Goal: Information Seeking & Learning: Find specific fact

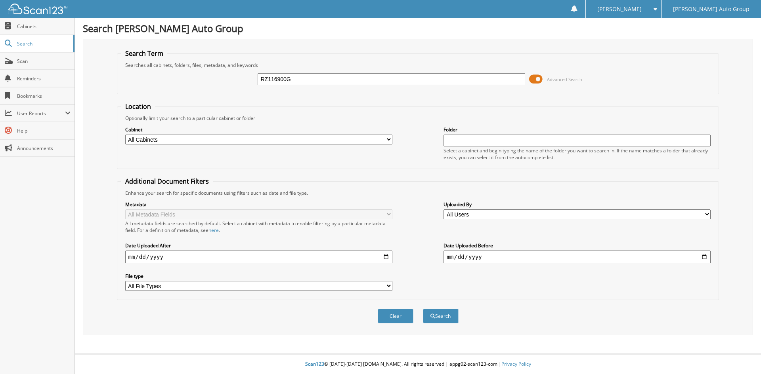
type input "RZ116900G"
click at [423, 309] on button "Search" at bounding box center [441, 316] width 36 height 15
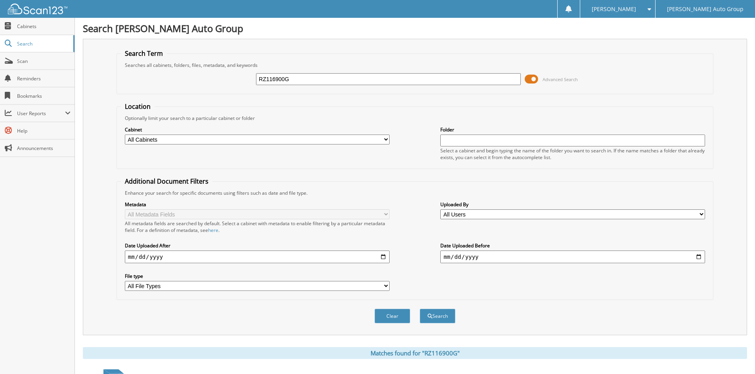
scroll to position [69, 0]
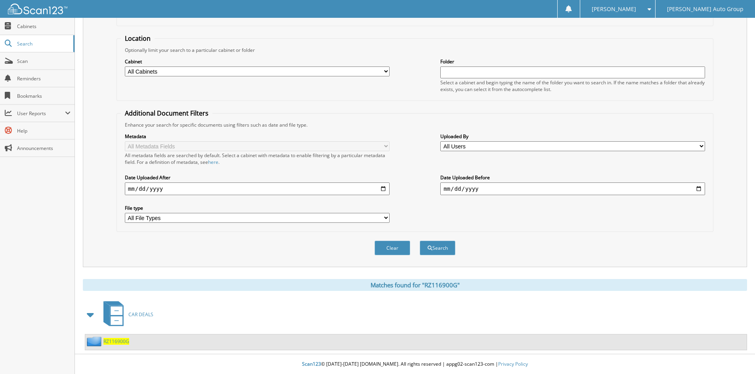
click at [113, 341] on span "RZ116900G" at bounding box center [116, 341] width 26 height 7
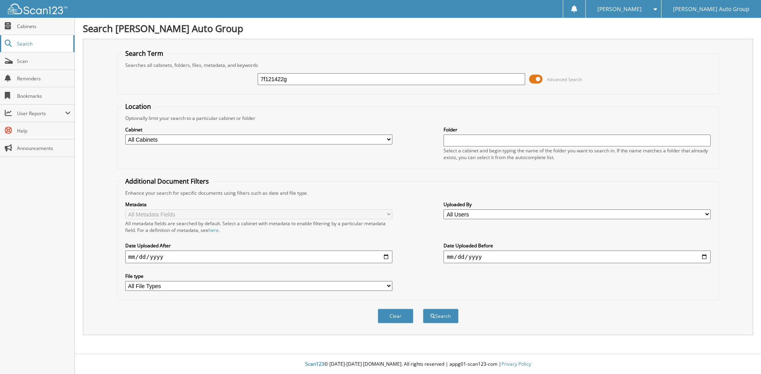
type input "7f121422g"
click at [423, 309] on button "Search" at bounding box center [441, 316] width 36 height 15
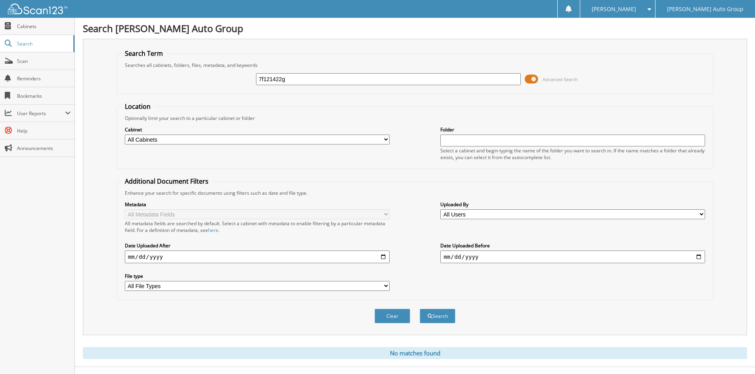
click at [332, 82] on input "7f121422g" at bounding box center [388, 79] width 265 height 12
type input "sf121422g"
click at [420, 309] on button "Search" at bounding box center [438, 316] width 36 height 15
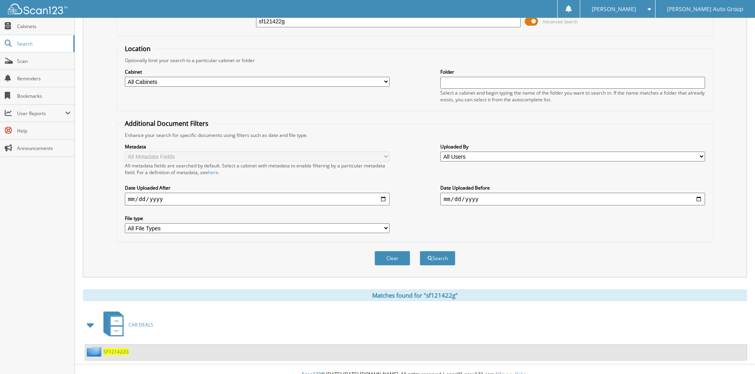
scroll to position [69, 0]
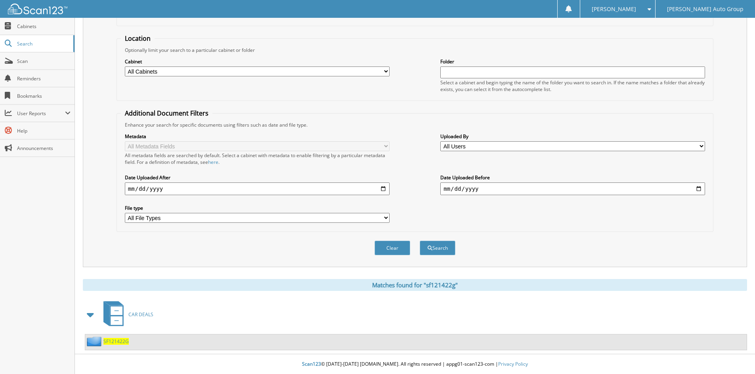
click at [121, 341] on span "SF121422G" at bounding box center [115, 341] width 25 height 7
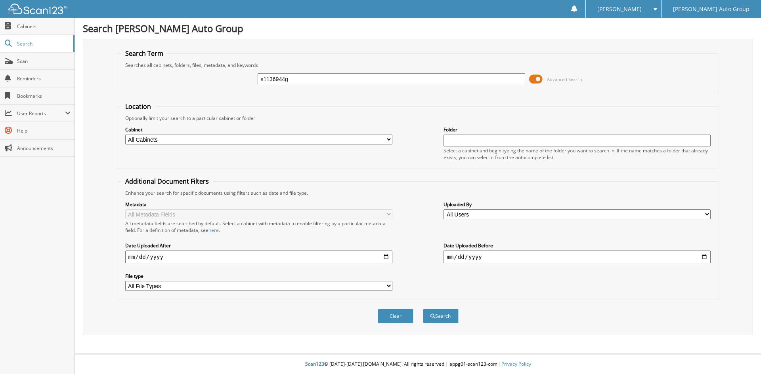
type input "s1136944g"
click at [423, 309] on button "Search" at bounding box center [441, 316] width 36 height 15
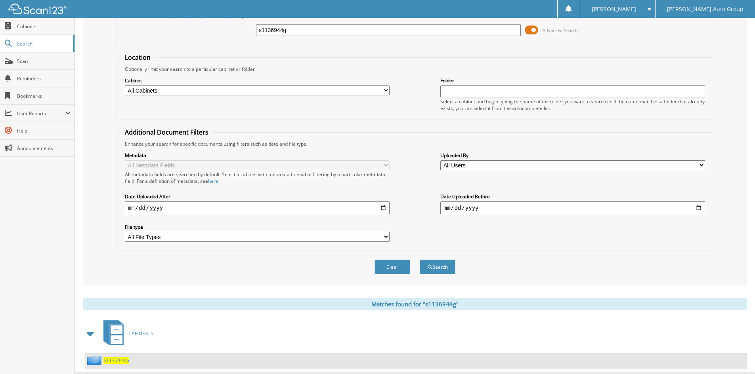
scroll to position [69, 0]
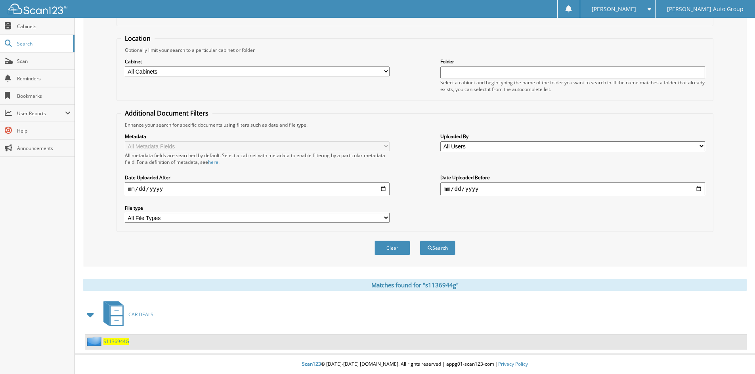
click at [118, 342] on span "S1136944G" at bounding box center [116, 341] width 26 height 7
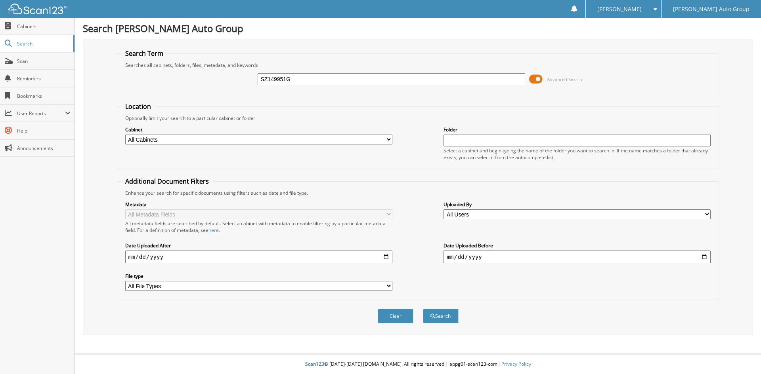
type input "SZ149951G"
click at [423, 309] on button "Search" at bounding box center [441, 316] width 36 height 15
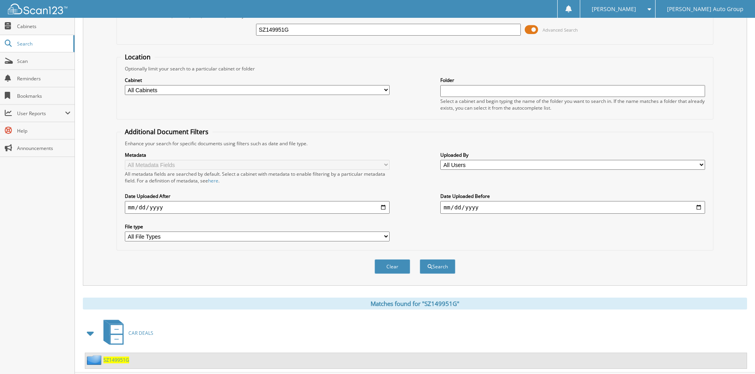
scroll to position [69, 0]
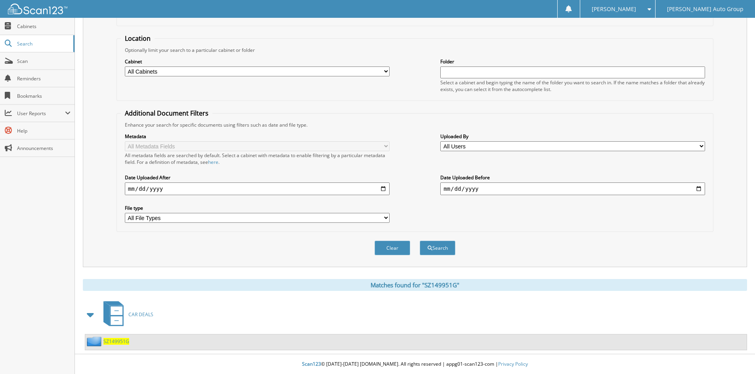
click at [116, 342] on span "SZ149951G" at bounding box center [116, 341] width 26 height 7
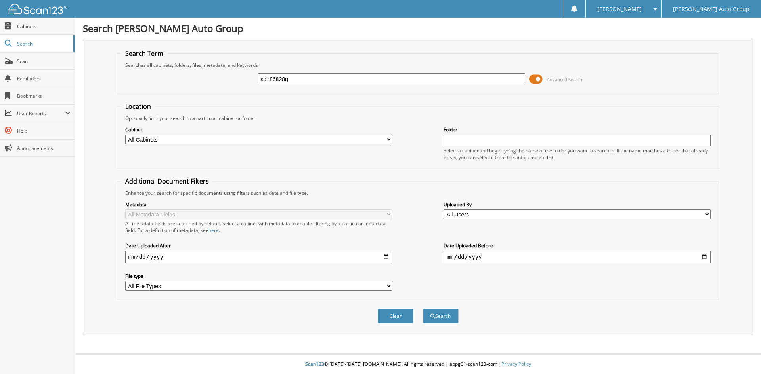
type input "sg186828g"
click at [423, 309] on button "Search" at bounding box center [441, 316] width 36 height 15
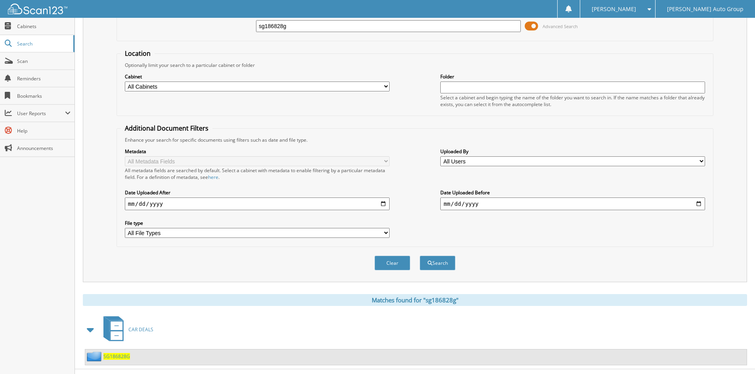
scroll to position [69, 0]
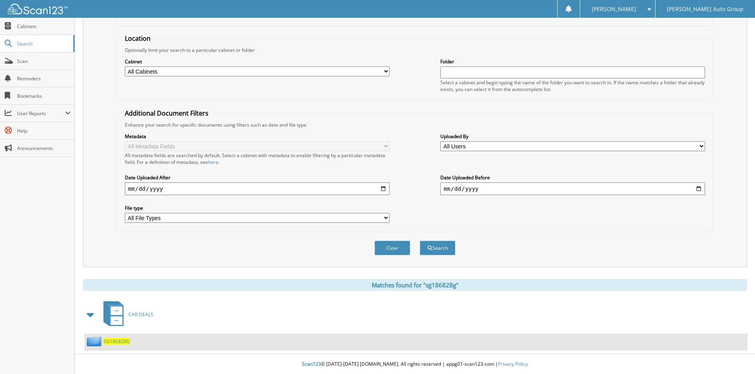
click at [122, 342] on span "SG186828G" at bounding box center [116, 341] width 27 height 7
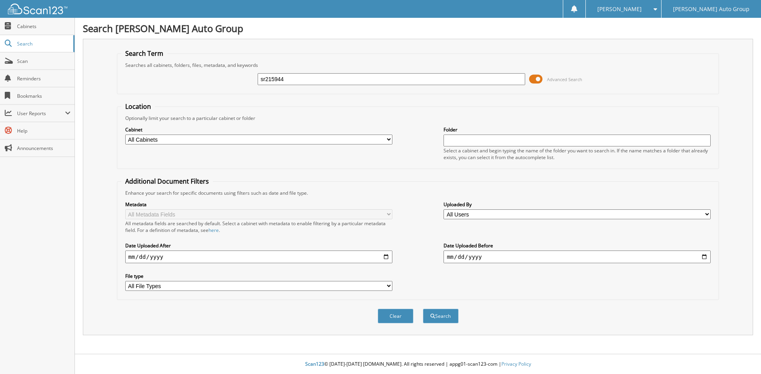
type input "sr215944"
click at [423, 309] on button "Search" at bounding box center [441, 316] width 36 height 15
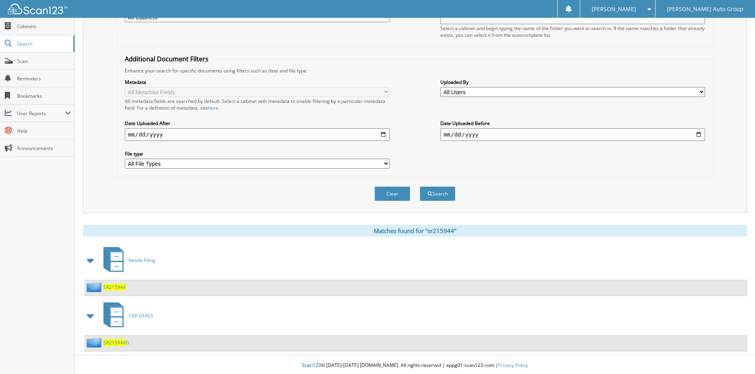
scroll to position [124, 0]
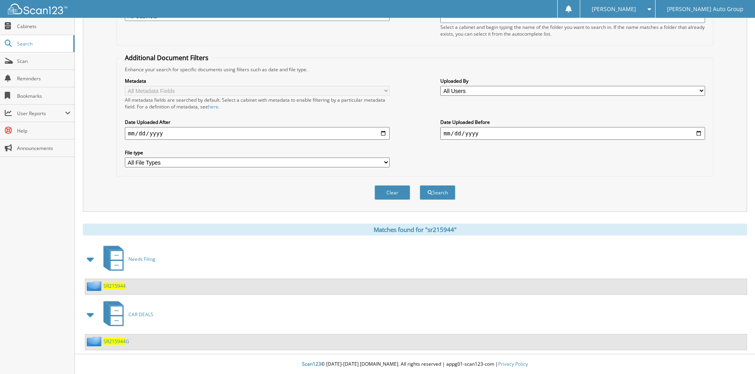
click at [114, 341] on span "SR215944" at bounding box center [114, 341] width 22 height 7
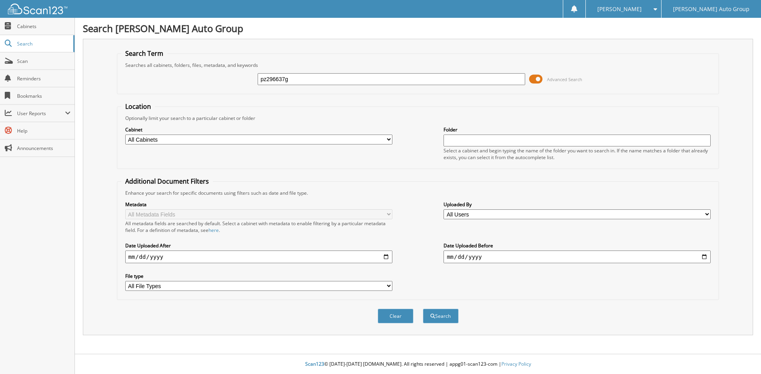
type input "pz296637g"
click at [423, 309] on button "Search" at bounding box center [441, 316] width 36 height 15
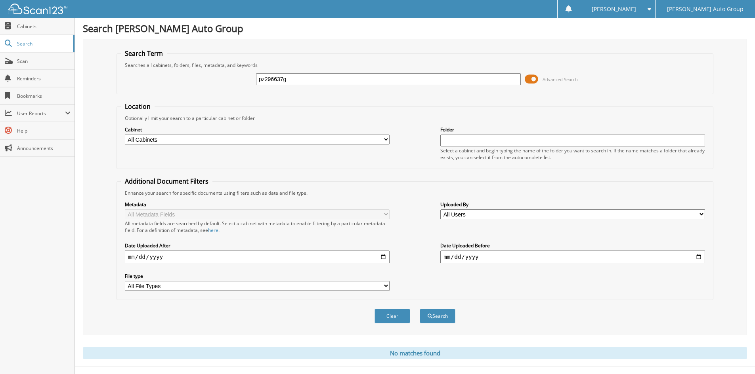
click at [317, 78] on input "pz296637g" at bounding box center [388, 79] width 265 height 12
type input "PZ296637G"
click at [420, 309] on button "Search" at bounding box center [438, 316] width 36 height 15
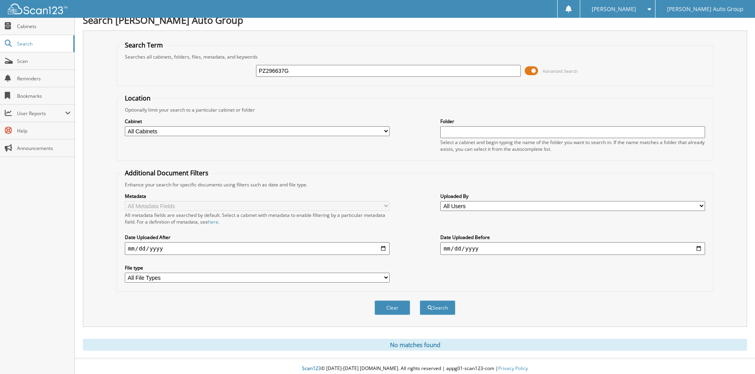
scroll to position [13, 0]
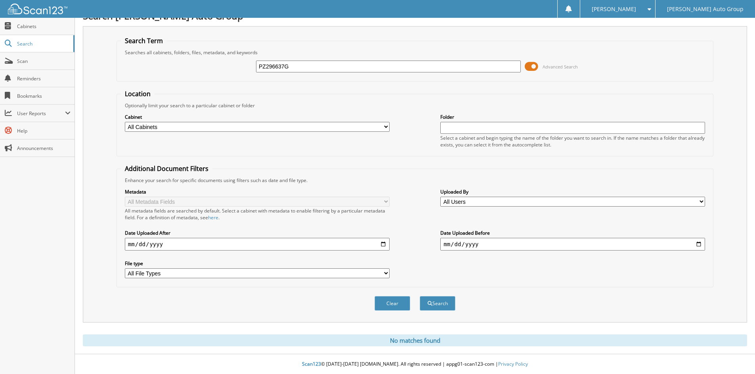
click at [361, 69] on input "PZ296637G" at bounding box center [388, 67] width 265 height 12
paste input "1GTUUBED7PZ296637"
type input "1GTUUBED7PZ296637"
click at [420, 296] on button "Search" at bounding box center [438, 303] width 36 height 15
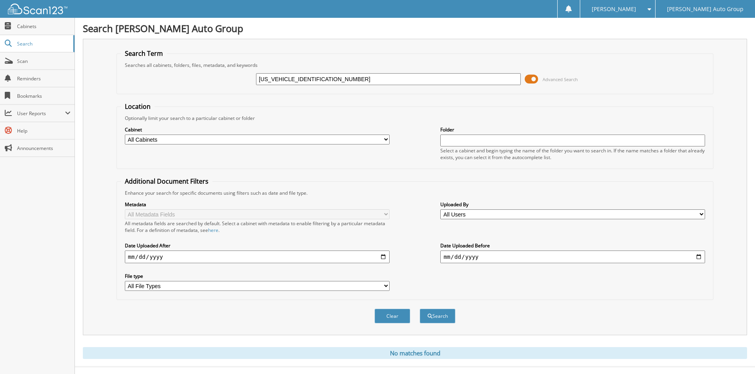
click at [342, 80] on input "1GTUUBED7PZ296637" at bounding box center [388, 79] width 265 height 12
type input "[PERSON_NAME]"
click at [420, 309] on button "Search" at bounding box center [438, 316] width 36 height 15
click at [359, 81] on input "[PERSON_NAME]" at bounding box center [388, 79] width 265 height 12
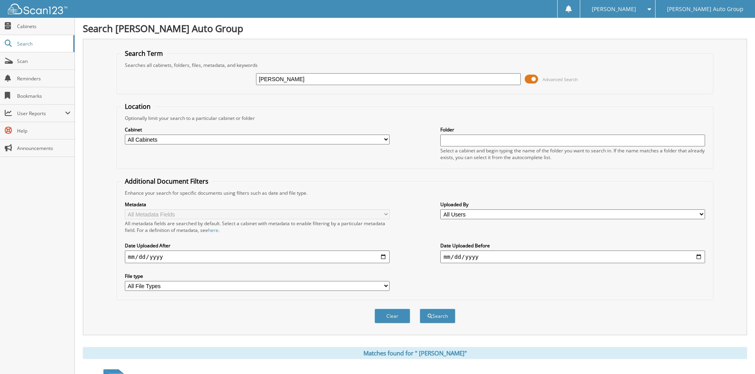
click at [359, 81] on input "[PERSON_NAME]" at bounding box center [388, 79] width 265 height 12
type input "[PERSON_NAME]"
click at [420, 309] on button "Search" at bounding box center [438, 316] width 36 height 15
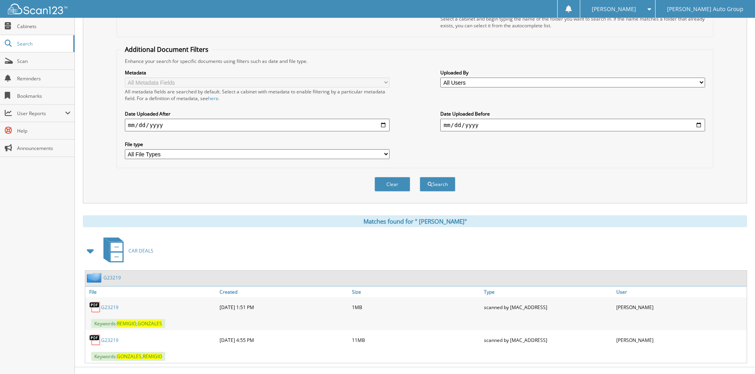
scroll to position [145, 0]
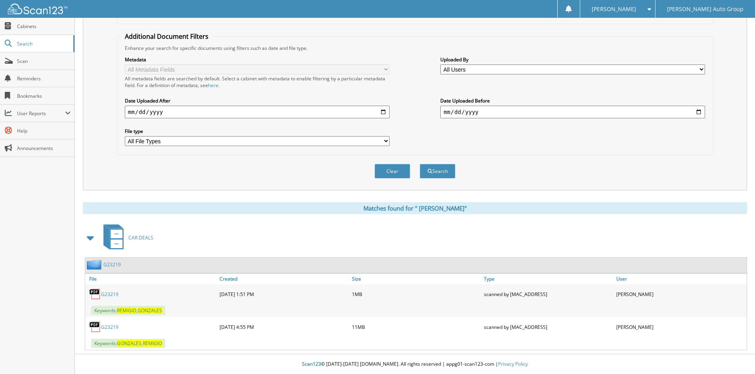
click at [110, 296] on link "G 2 3 2 1 9" at bounding box center [109, 294] width 17 height 7
click at [20, 42] on span "Search" at bounding box center [43, 43] width 52 height 7
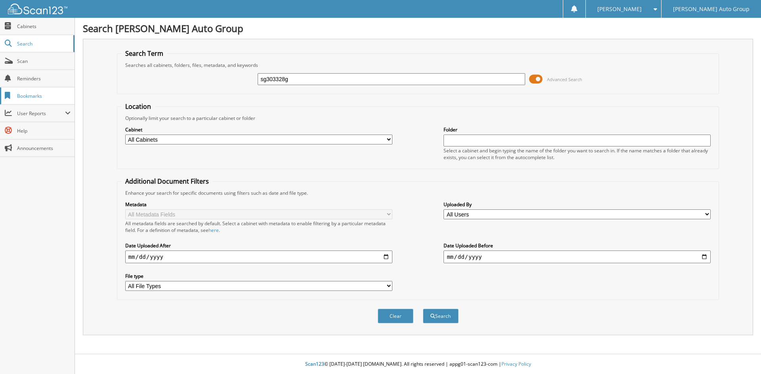
type input "sg303328g"
click at [423, 309] on button "Search" at bounding box center [441, 316] width 36 height 15
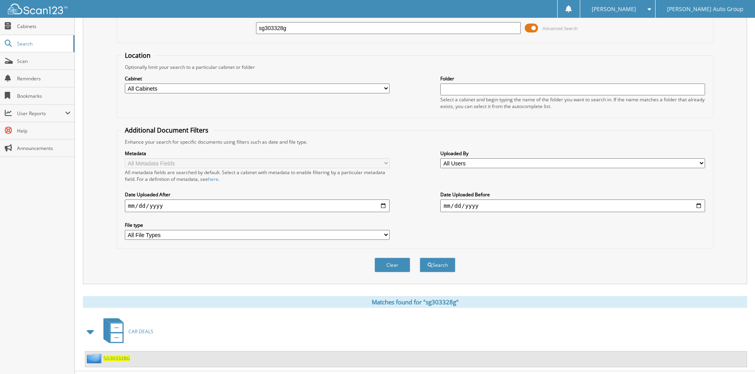
scroll to position [69, 0]
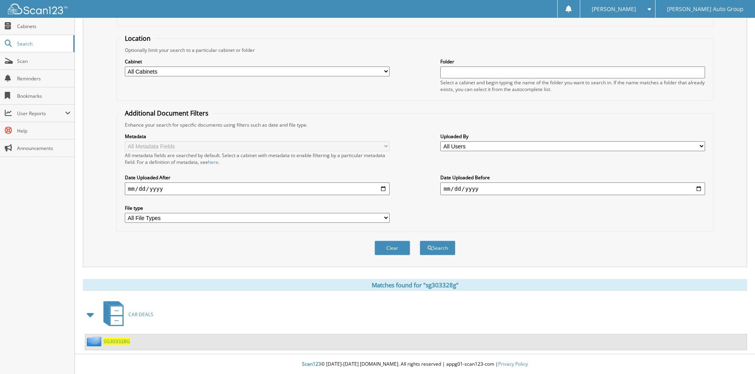
click at [116, 342] on span "SG303328G" at bounding box center [116, 341] width 27 height 7
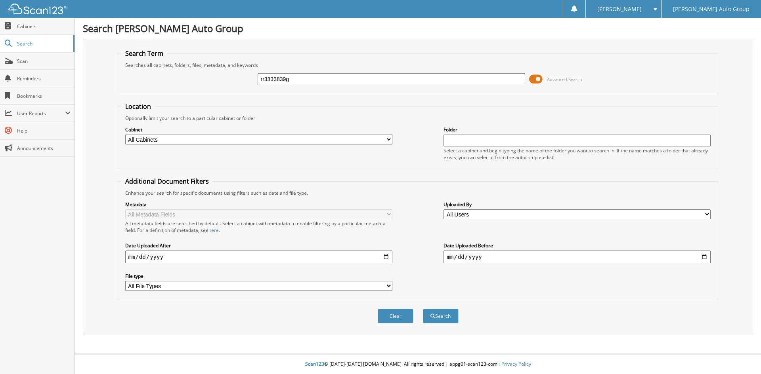
type input "rr3333839g"
click at [423, 309] on button "Search" at bounding box center [441, 316] width 36 height 15
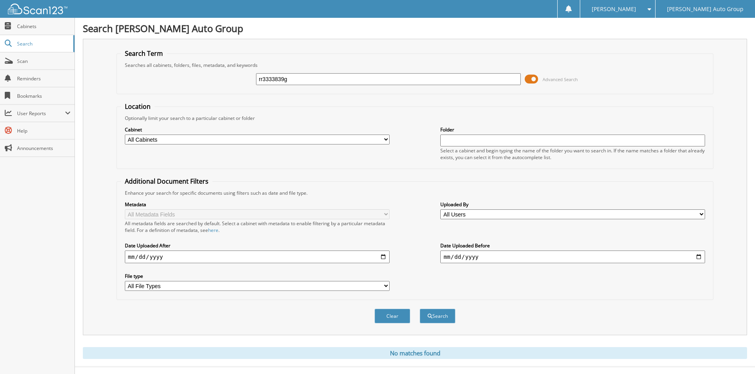
click at [334, 82] on input "rr3333839g" at bounding box center [388, 79] width 265 height 12
type input "RR333839G"
click at [420, 309] on button "Search" at bounding box center [438, 316] width 36 height 15
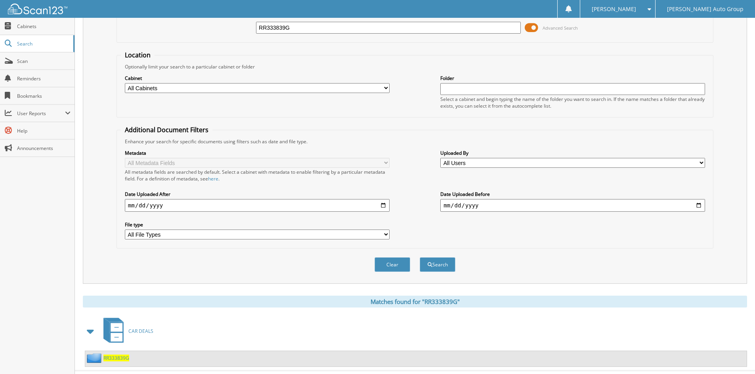
scroll to position [69, 0]
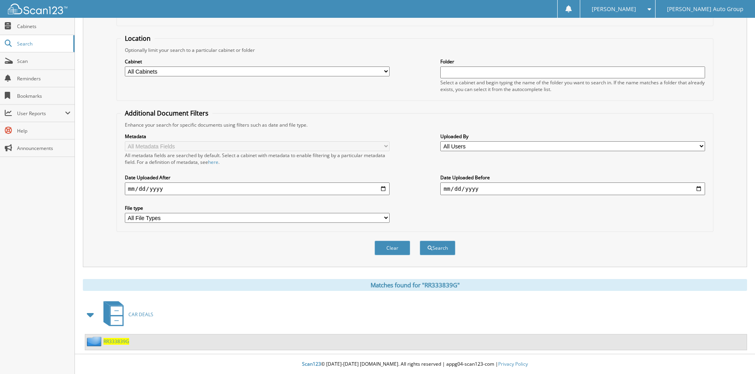
click at [113, 342] on span "RR333839G" at bounding box center [116, 341] width 26 height 7
